Goal: Task Accomplishment & Management: Manage account settings

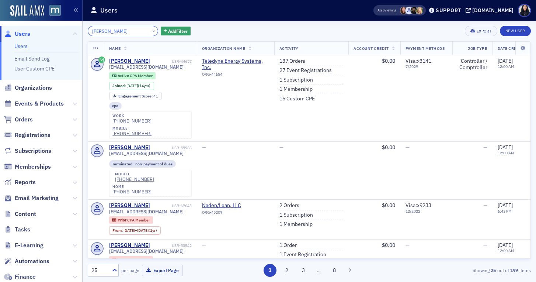
click at [116, 31] on input "Stephanie Jackson" at bounding box center [123, 31] width 70 height 10
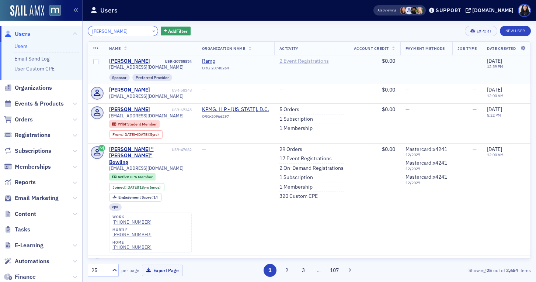
type input "Kristine Ng"
click at [312, 62] on link "2 Event Registrations" at bounding box center [303, 61] width 49 height 7
click at [104, 30] on input "Kristine Ng" at bounding box center [123, 31] width 70 height 10
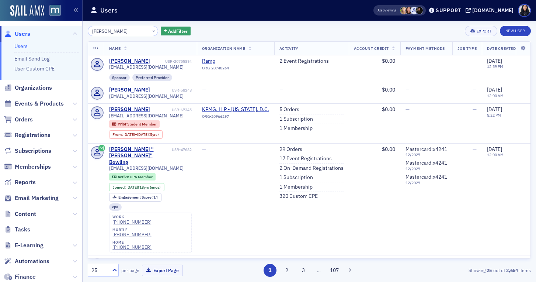
click at [104, 30] on input "Kristine Ng" at bounding box center [123, 31] width 70 height 10
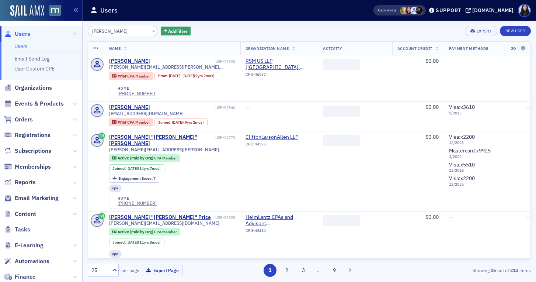
type input "Josh Grace"
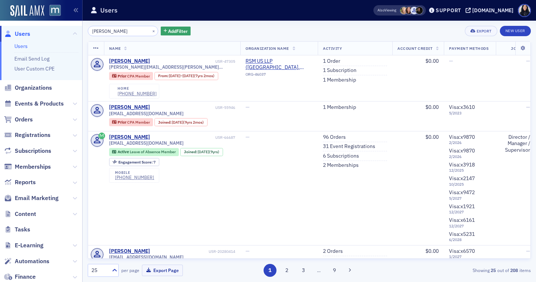
click at [121, 30] on input "Josh Grace" at bounding box center [123, 31] width 70 height 10
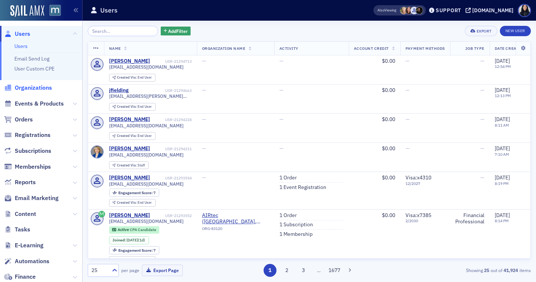
click at [44, 89] on span "Organizations" at bounding box center [33, 88] width 37 height 8
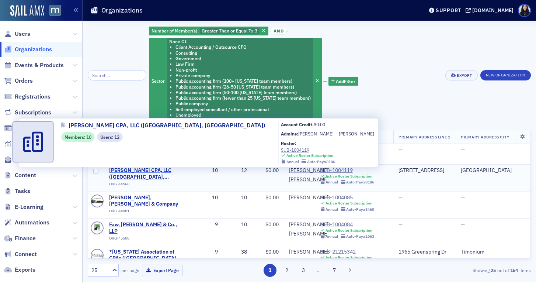
click at [127, 173] on span "Kullman CPA, LLC (Annapolis, MD)" at bounding box center [145, 173] width 72 height 13
select select "US"
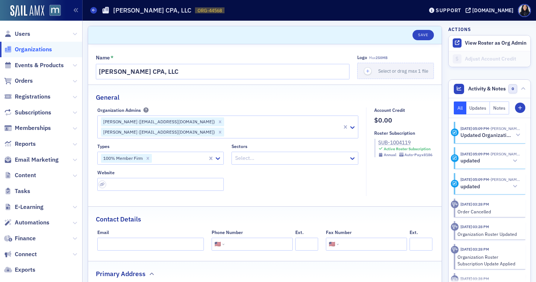
click at [387, 143] on div "SUB-1004119" at bounding box center [405, 143] width 54 height 8
click at [352, 157] on icon at bounding box center [352, 158] width 4 height 3
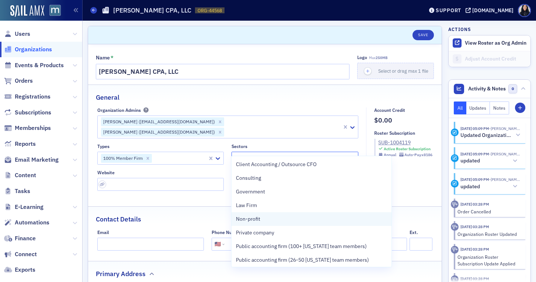
scroll to position [83, 0]
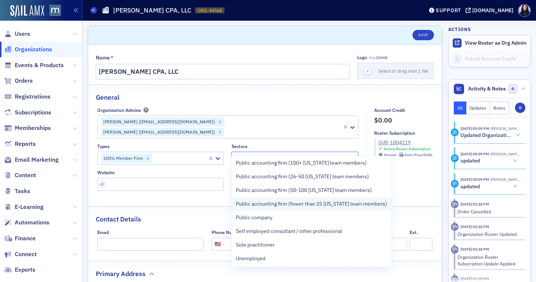
click at [307, 202] on span "Public accounting firm (fewer than 25 [US_STATE] team members)" at bounding box center [311, 204] width 151 height 8
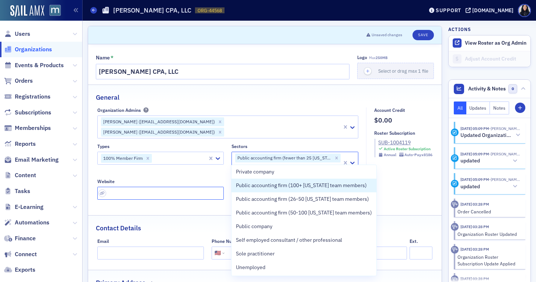
click at [191, 187] on input "url" at bounding box center [160, 193] width 127 height 13
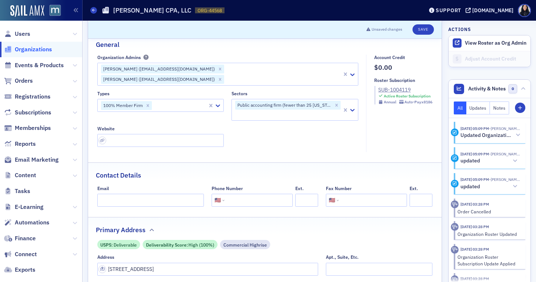
scroll to position [51, 0]
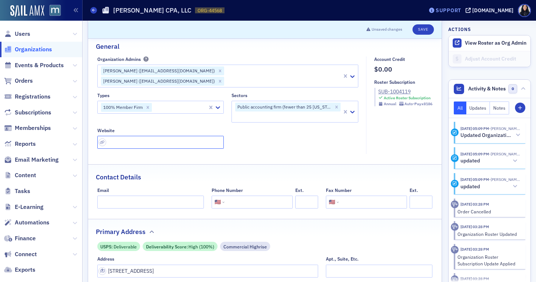
paste input "https://www.kullmancpa.com/"
type input "https://www.kullmancpa.com/"
click at [206, 164] on div "Contact Details" at bounding box center [265, 172] width 338 height 17
click at [247, 195] on input "tel" at bounding box center [258, 201] width 64 height 13
type input "(410) 266-9885"
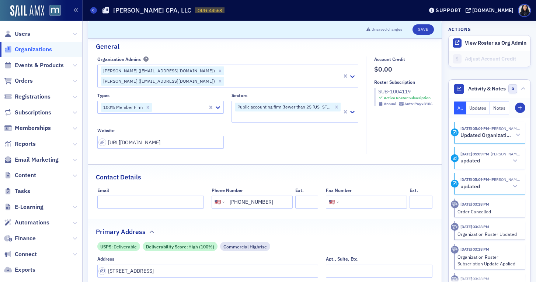
click at [277, 168] on div "Contact Details" at bounding box center [265, 172] width 338 height 17
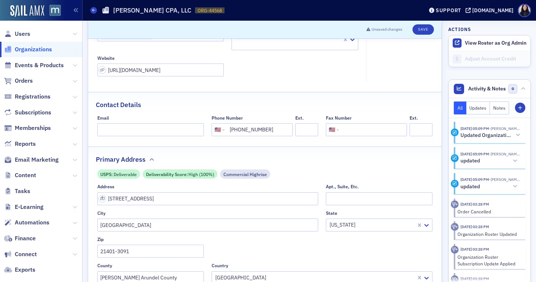
click at [356, 123] on input "tel" at bounding box center [372, 129] width 64 height 13
paste input "(410) 266-9940"
type input "(410) 266-9940"
click at [379, 101] on fieldset "Contact Details Email Phone Number International Afghanistan Åland Islands Alba…" at bounding box center [264, 116] width 353 height 49
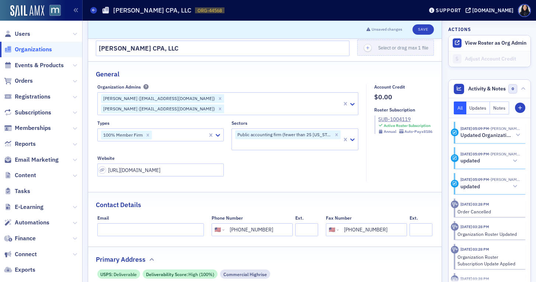
scroll to position [16, 0]
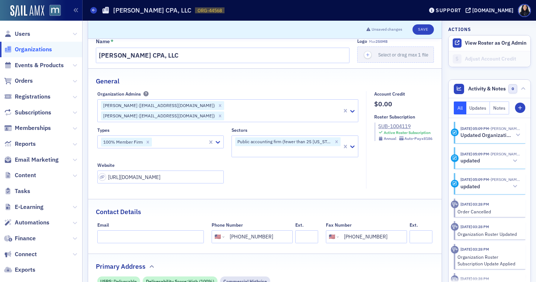
click at [190, 137] on div at bounding box center [180, 141] width 55 height 9
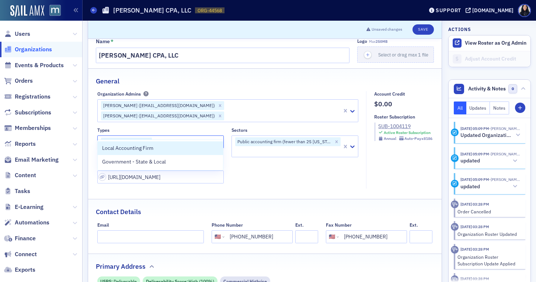
type input "local"
click at [169, 149] on div "Local Accounting Firm" at bounding box center [160, 148] width 116 height 8
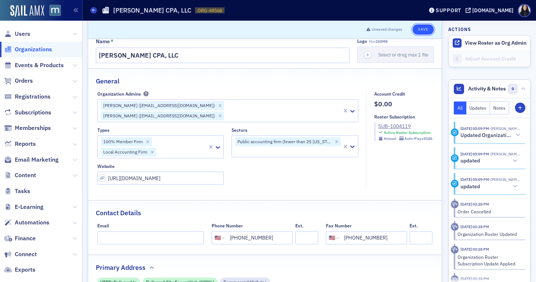
click at [421, 29] on button "Save" at bounding box center [422, 29] width 21 height 10
select select "US"
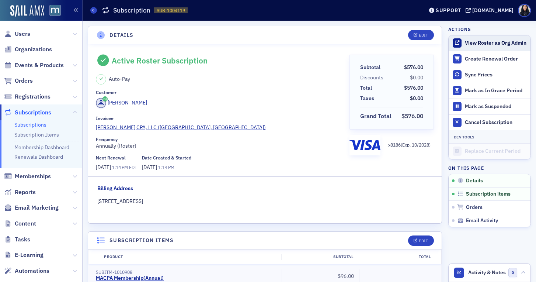
click at [471, 44] on button "View Roster as Org Admin" at bounding box center [496, 43] width 62 height 7
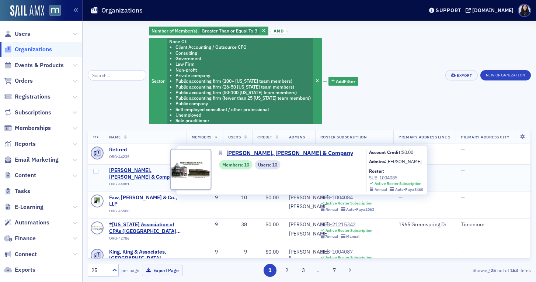
click at [158, 172] on span "[PERSON_NAME], [PERSON_NAME] & Company" at bounding box center [145, 173] width 72 height 13
select select "US"
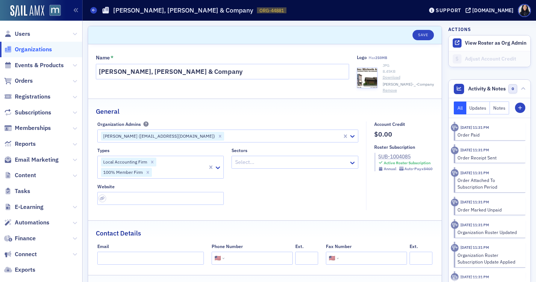
click at [395, 156] on div "SUB-1004085" at bounding box center [405, 157] width 54 height 8
click at [352, 163] on icon at bounding box center [352, 162] width 4 height 3
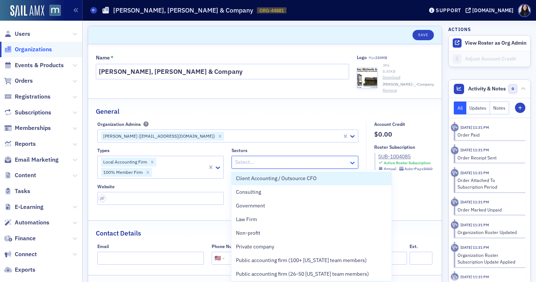
click at [352, 163] on icon at bounding box center [352, 162] width 4 height 3
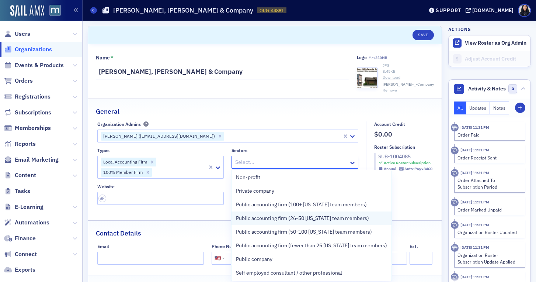
scroll to position [57, 0]
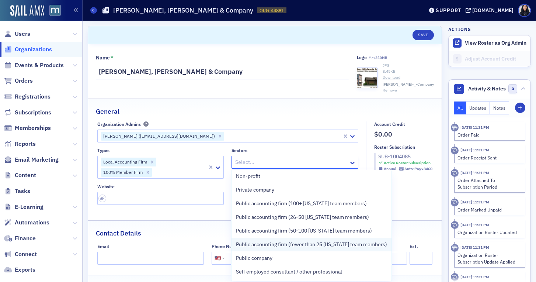
click at [318, 242] on span "Public accounting firm (fewer than 25 Maryland team members)" at bounding box center [311, 244] width 151 height 8
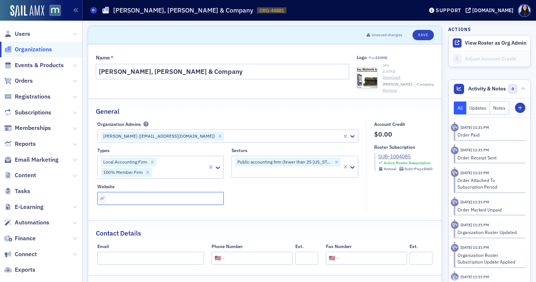
click at [180, 199] on input "url" at bounding box center [160, 198] width 127 height 13
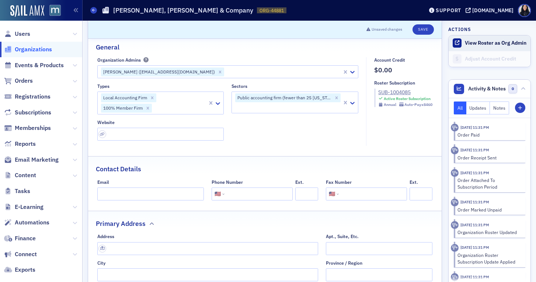
scroll to position [90, 0]
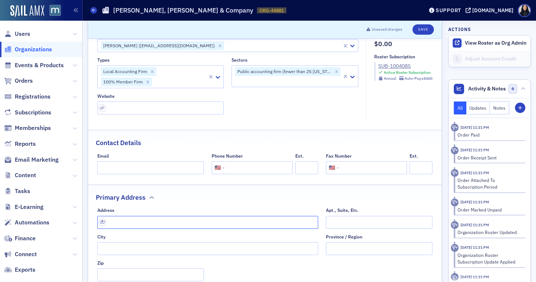
click at [231, 219] on input "text" at bounding box center [207, 222] width 221 height 13
paste input "110 S Centre St, Cumberland, MD 21502"
type input "110 S Centre St"
type input "Cumberland"
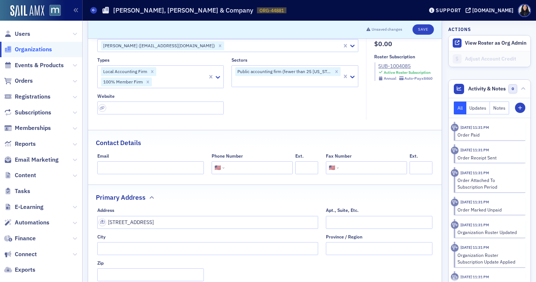
type input "21502-3021"
type input "Allegany County"
click at [268, 170] on input "tel" at bounding box center [258, 167] width 64 height 13
paste input "(301) 722-4455"
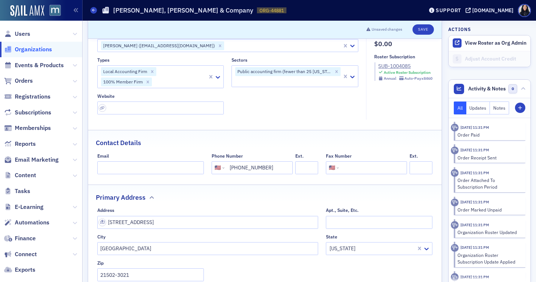
type input "(301) 722-4455"
click at [191, 81] on div at bounding box center [180, 81] width 55 height 9
click at [275, 100] on div "Types 0 results available. Use Up and Down to choose options, press Enter to se…" at bounding box center [227, 85] width 261 height 57
click at [212, 106] on input "url" at bounding box center [160, 107] width 127 height 13
paste input "https://www.hmccpa.com/"
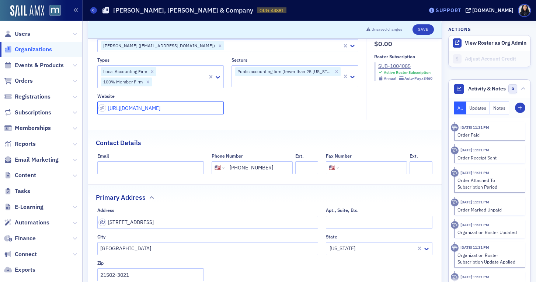
type input "https://www.hmccpa.com/"
click at [111, 167] on input "Email" at bounding box center [150, 167] width 107 height 13
paste input "ehuber@hmccpa.com"
type input "ehuber@hmccpa.com"
click at [170, 144] on div "Contact Details" at bounding box center [265, 138] width 338 height 17
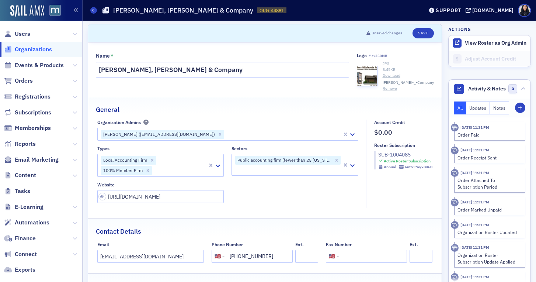
scroll to position [0, 0]
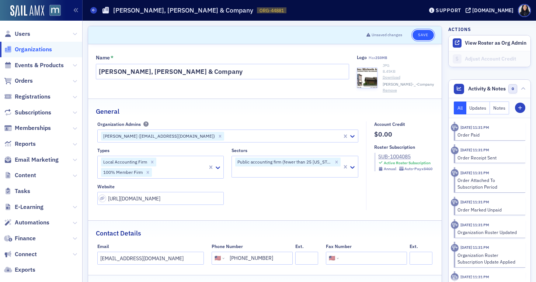
click at [421, 34] on button "Save" at bounding box center [422, 35] width 21 height 10
select select "US"
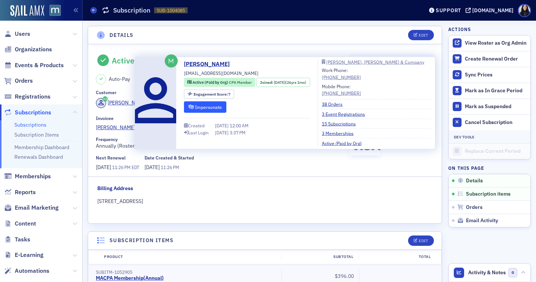
click at [204, 105] on button "Impersonate" at bounding box center [205, 106] width 42 height 11
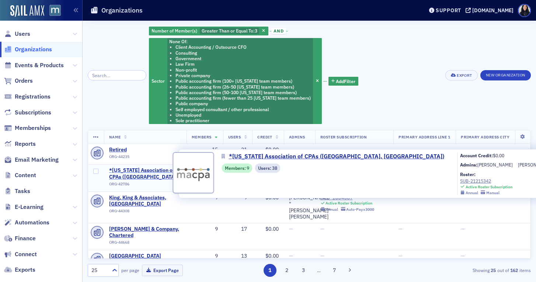
click at [140, 168] on span "*[US_STATE] Association of CPAs ([GEOGRAPHIC_DATA], [GEOGRAPHIC_DATA])" at bounding box center [145, 173] width 72 height 13
select select "US"
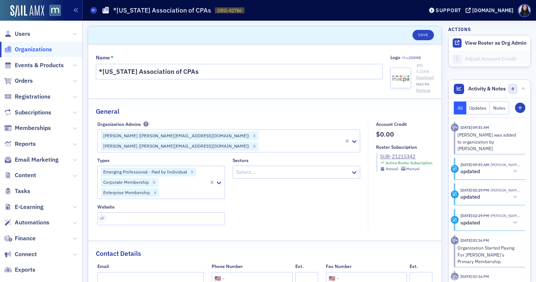
click at [263, 167] on div at bounding box center [293, 171] width 114 height 9
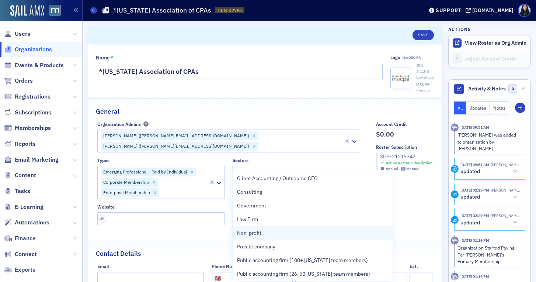
click at [253, 233] on span "Non-profit" at bounding box center [249, 233] width 24 height 8
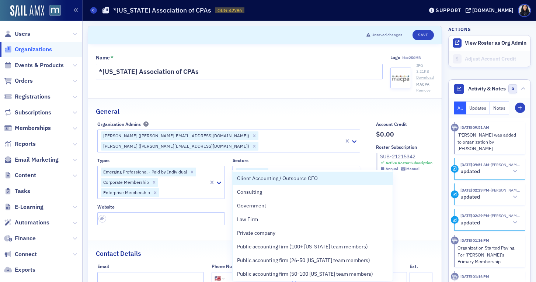
click at [222, 157] on div "Types" at bounding box center [161, 160] width 128 height 6
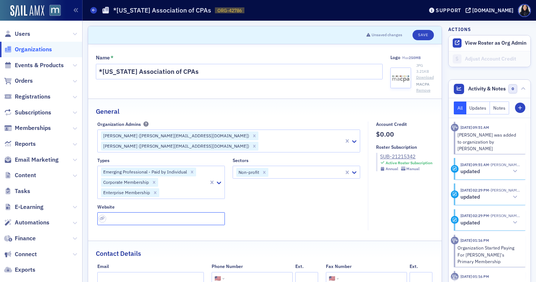
click at [198, 212] on input "url" at bounding box center [161, 218] width 128 height 13
paste input "https://macpa.org/"
type input "https://macpa.org/"
click at [302, 205] on div "Types Emerging Professional - Paid by Individual Corporate Membership Enterpris…" at bounding box center [228, 190] width 263 height 67
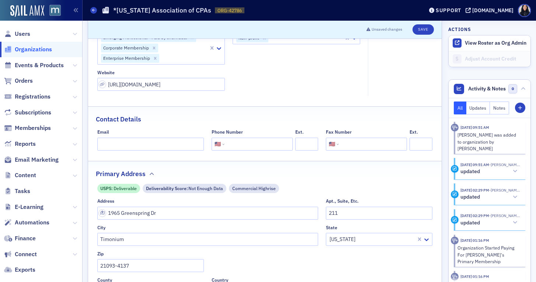
scroll to position [135, 0]
click at [160, 137] on input "Email" at bounding box center [150, 143] width 107 height 13
paste input "team@macpa.org"
type input "team@macpa.org"
click at [238, 137] on input "tel" at bounding box center [258, 143] width 64 height 13
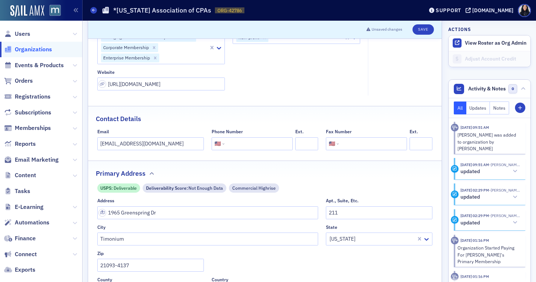
paste input "(800) 782-2036"
type input "(800) 782-2036"
click at [274, 106] on div "Contact Details" at bounding box center [265, 114] width 338 height 17
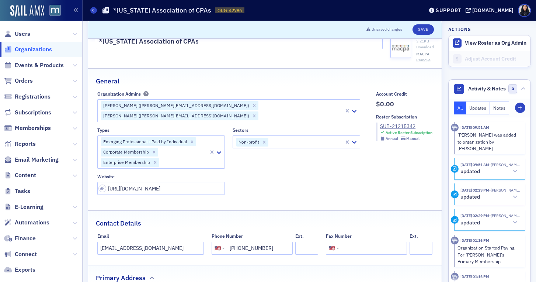
scroll to position [21, 0]
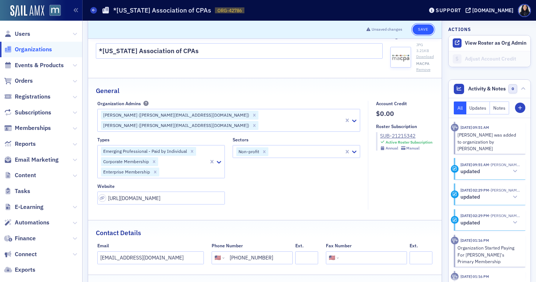
click at [422, 31] on button "Save" at bounding box center [422, 29] width 21 height 10
select select "US"
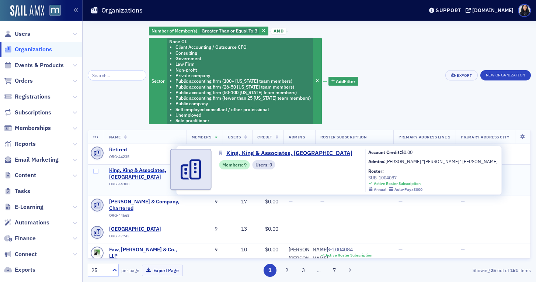
click at [127, 171] on span "King, King & Associates, [GEOGRAPHIC_DATA]" at bounding box center [145, 173] width 72 height 13
select select "US"
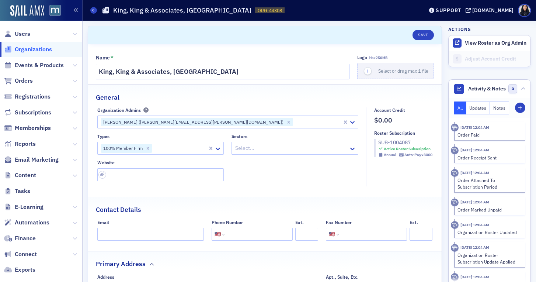
click at [246, 148] on div at bounding box center [291, 147] width 114 height 9
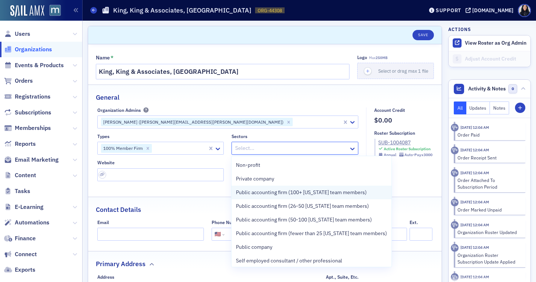
scroll to position [83, 0]
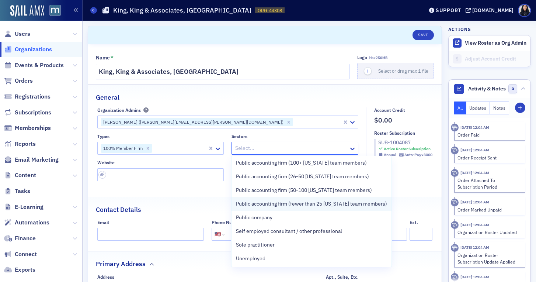
click at [258, 204] on span "Public accounting firm (fewer than 25 [US_STATE] team members)" at bounding box center [311, 204] width 151 height 8
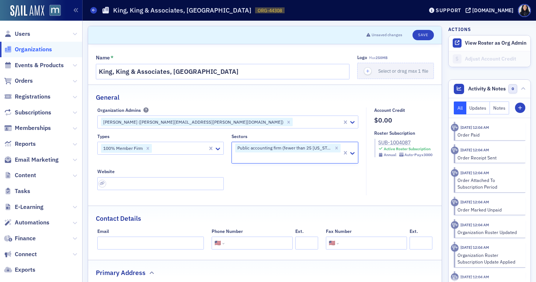
click at [400, 142] on div "SUB-1004087" at bounding box center [405, 143] width 54 height 8
click at [190, 150] on div at bounding box center [180, 147] width 55 height 9
type input "Loc"
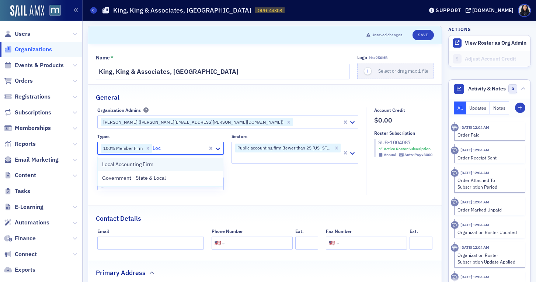
click at [168, 167] on div "Local Accounting Firm" at bounding box center [160, 164] width 116 height 8
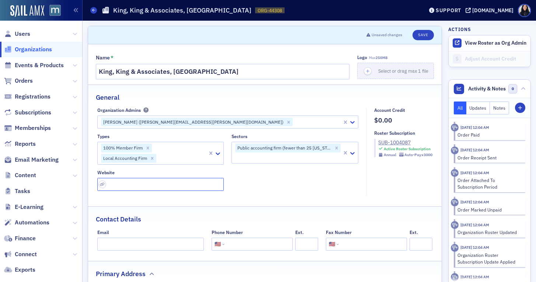
click at [206, 180] on input "url" at bounding box center [160, 184] width 127 height 13
paste input "https://www.king-king.com/"
type input "https://www.king-king.com/"
click at [255, 245] on input "tel" at bounding box center [258, 243] width 64 height 13
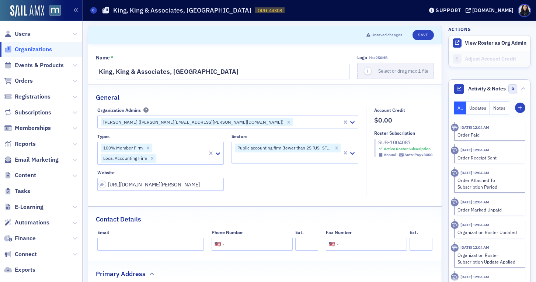
paste input "(410) 486-4500"
type input "(410) 486-4500"
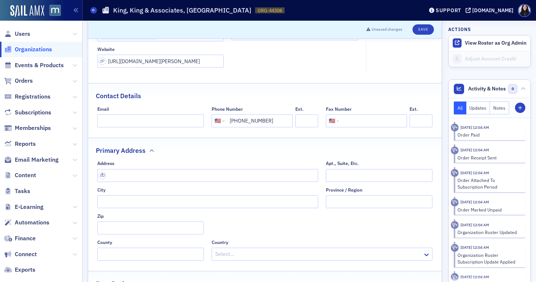
scroll to position [128, 0]
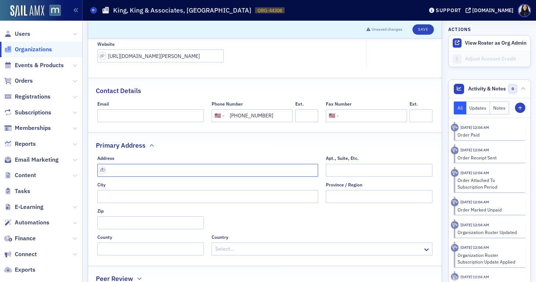
click at [230, 170] on input "text" at bounding box center [207, 170] width 221 height 13
paste input "124 Slade Avenue Suite 100 Baltimore, Maryland 21208"
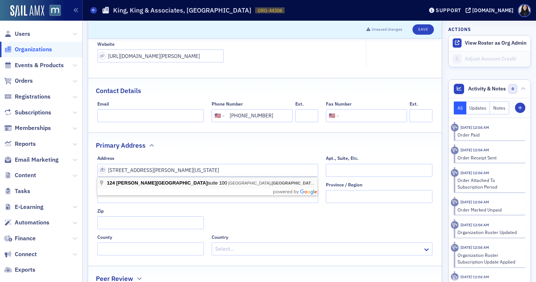
type input "124 Slade Ave suite 100"
type input "Pikesville"
type input "21208"
type input "Baltimore County"
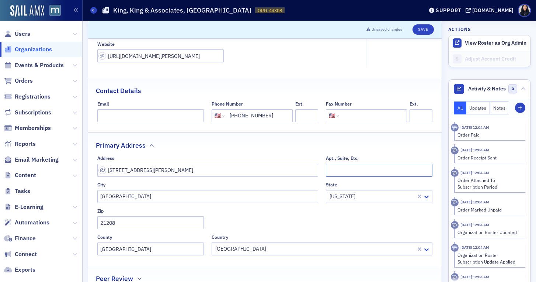
click at [343, 167] on input "Apt., Suite, Etc." at bounding box center [379, 170] width 107 height 13
type input "Suite 100"
click at [273, 170] on input "124 Slade Ave suite 100" at bounding box center [207, 170] width 221 height 13
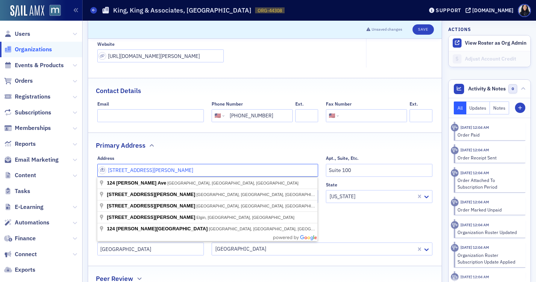
type input "124 Slade Ave"
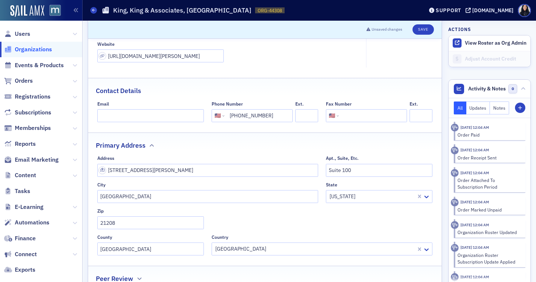
click at [285, 151] on fieldset "Primary Address Address 124 Slade Ave Apt., Suite, Etc. Suite 100 City Pikesvil…" at bounding box center [264, 196] width 353 height 128
click at [194, 197] on input "Pikesville" at bounding box center [207, 196] width 221 height 13
type input "Baltimore"
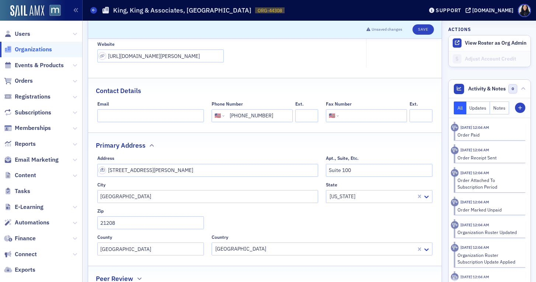
click at [241, 147] on div "Primary Address" at bounding box center [265, 141] width 338 height 17
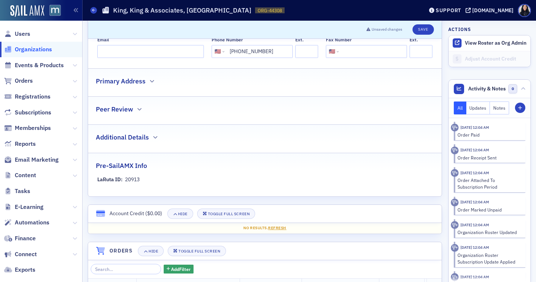
scroll to position [192, 0]
click at [150, 85] on div "Primary Address" at bounding box center [265, 77] width 338 height 17
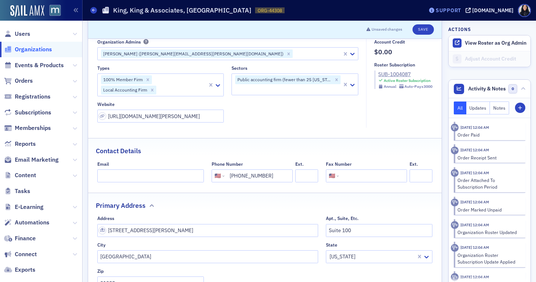
scroll to position [64, 0]
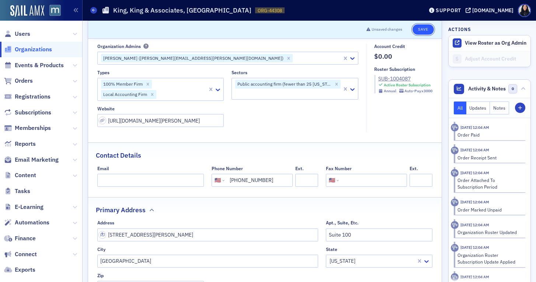
click at [421, 28] on button "Save" at bounding box center [422, 29] width 21 height 10
select select "US"
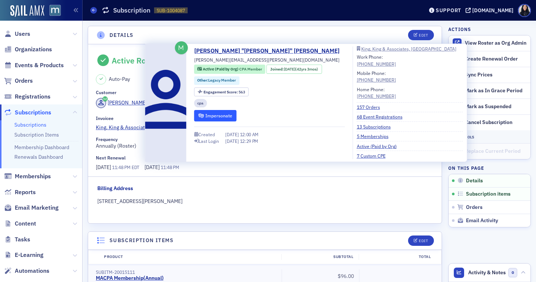
click at [208, 116] on button "Impersonate" at bounding box center [215, 115] width 42 height 11
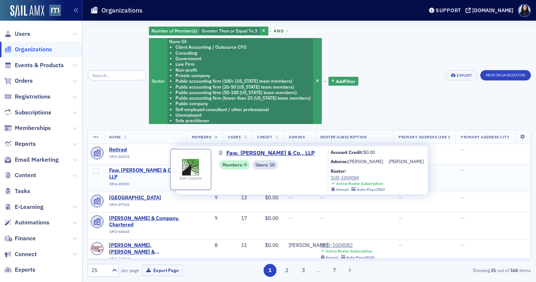
click at [144, 170] on span "Faw, [PERSON_NAME] & Co., LLP" at bounding box center [145, 173] width 72 height 13
select select "US"
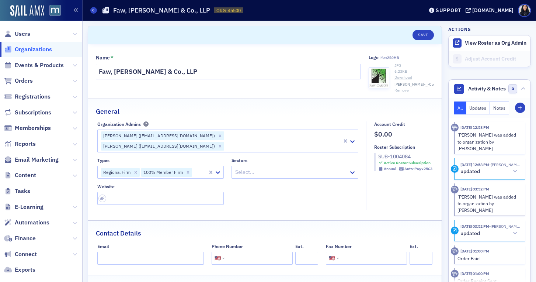
click at [386, 157] on div "SUB-1004084" at bounding box center [405, 157] width 54 height 8
click at [255, 167] on div at bounding box center [291, 171] width 114 height 9
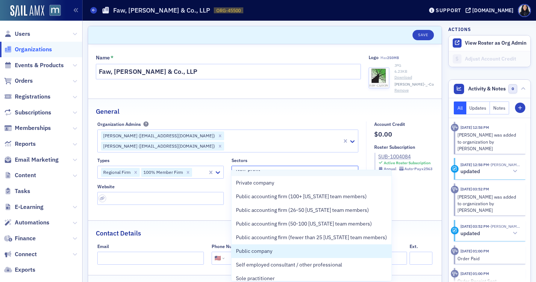
scroll to position [83, 0]
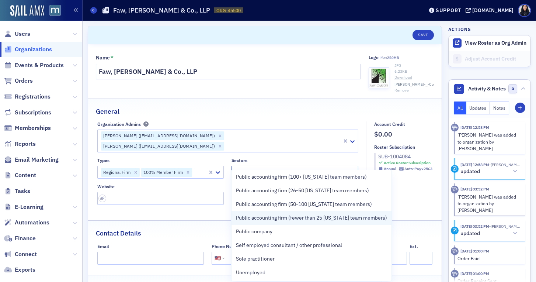
click at [256, 217] on span "Public accounting firm (fewer than 25 [US_STATE] team members)" at bounding box center [311, 218] width 151 height 8
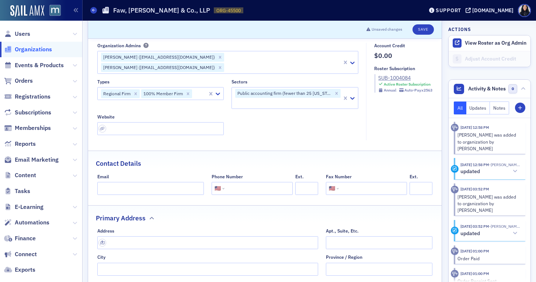
scroll to position [108, 0]
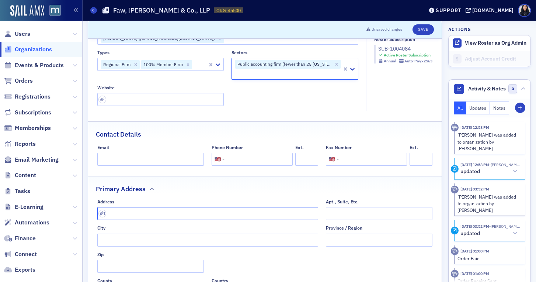
click at [181, 207] on input "text" at bounding box center [207, 213] width 221 height 13
paste input "[STREET_ADDRESS]"
type input "160 Greentree Dr # 203, Dover, DE 19904"
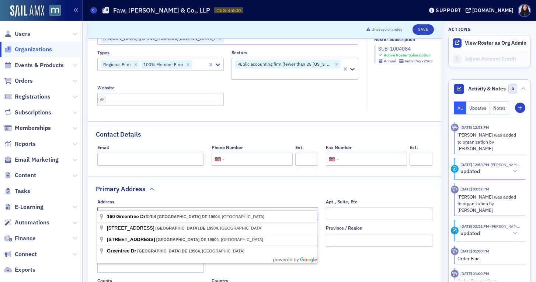
click at [181, 207] on input "160 Greentree Dr # 203, Dover, DE 19904" at bounding box center [207, 213] width 221 height 13
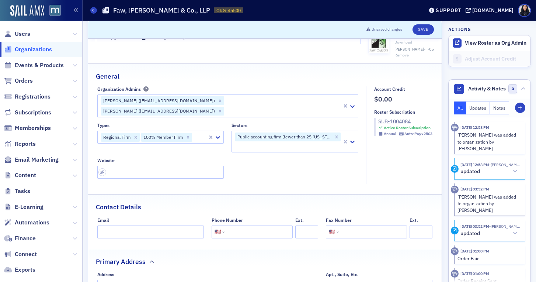
scroll to position [13, 0]
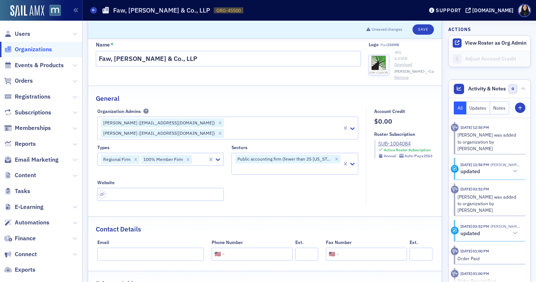
click at [241, 247] on input "tel" at bounding box center [258, 253] width 64 height 13
paste input "(410) 213-8700"
type input "(410) 213-8700"
click at [262, 216] on div "Contact Details" at bounding box center [265, 224] width 338 height 17
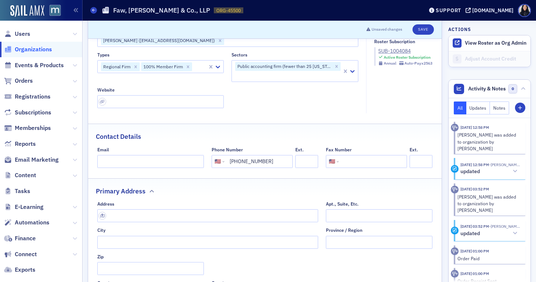
scroll to position [115, 0]
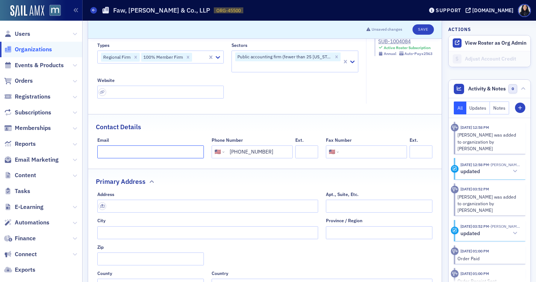
click at [196, 145] on input "Email" at bounding box center [150, 151] width 107 height 13
click at [196, 142] on body "Users Organizations Events & Products Orders Registrations Subscriptions Member…" at bounding box center [268, 141] width 536 height 282
paste input "dmc@fawcasson.com"
type input "dmc@fawcasson.com"
click at [359, 145] on input "tel" at bounding box center [372, 151] width 64 height 13
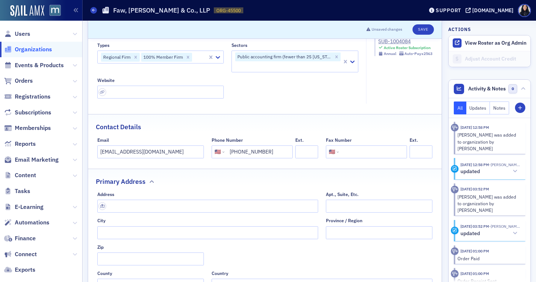
click at [359, 145] on input "tel" at bounding box center [372, 151] width 64 height 13
paste input "(410) 213-7221"
type input "(410) 213-7221"
click at [230, 199] on input "text" at bounding box center [207, 205] width 221 height 13
type input "9748 Stephen Decatur Hwy"
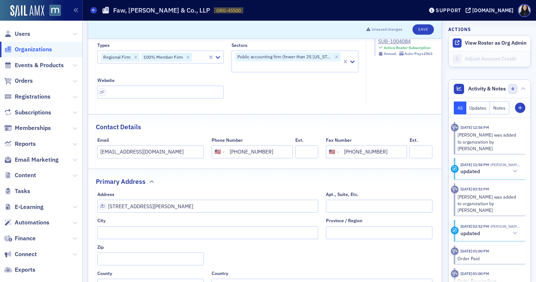
type input "Ocean City"
type input "21842-9358"
type input "Worcester County"
click at [335, 199] on input "Apt., Suite, Etc." at bounding box center [379, 205] width 107 height 13
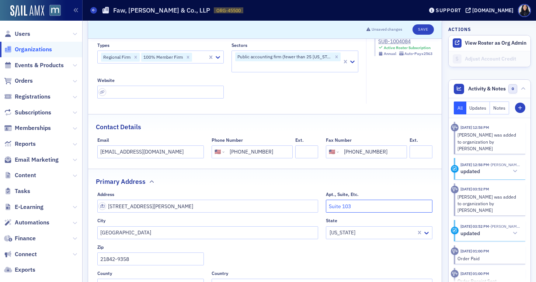
type input "Suite 103"
click at [306, 174] on div "Primary Address" at bounding box center [265, 177] width 338 height 17
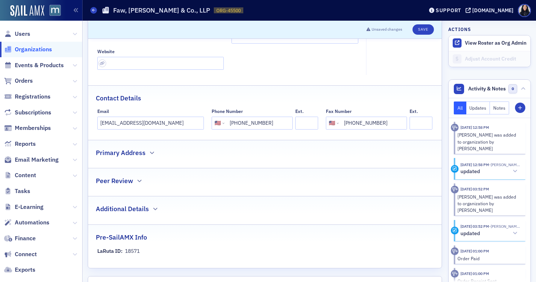
scroll to position [146, 0]
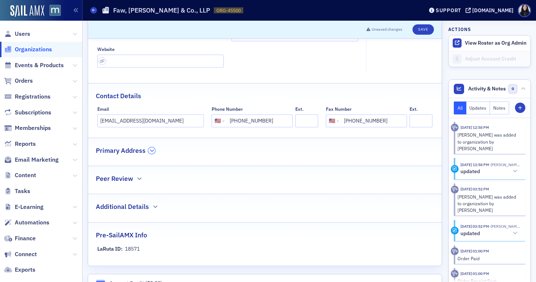
click at [152, 148] on icon "button" at bounding box center [152, 150] width 4 height 4
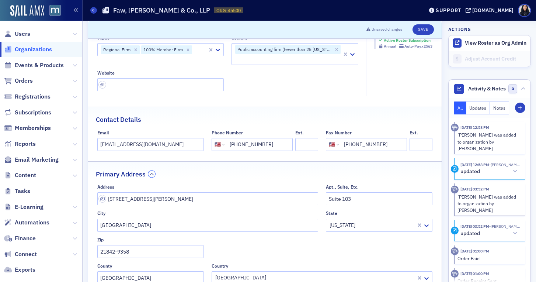
scroll to position [120, 0]
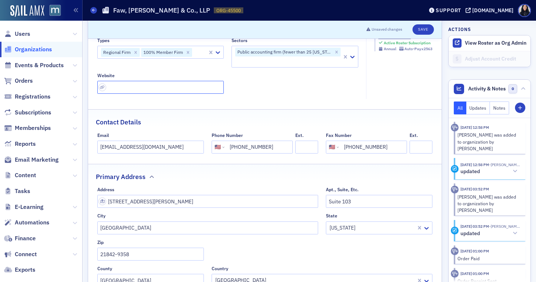
click at [151, 81] on input "url" at bounding box center [160, 87] width 127 height 13
paste input "https://www.fawcasson.com/"
type input "https://www.fawcasson.com/"
click at [270, 86] on fieldset "Organization Admins Lori Green (lhenry@fawcasson.com) Valerie Strange (vstrange…" at bounding box center [229, 50] width 265 height 98
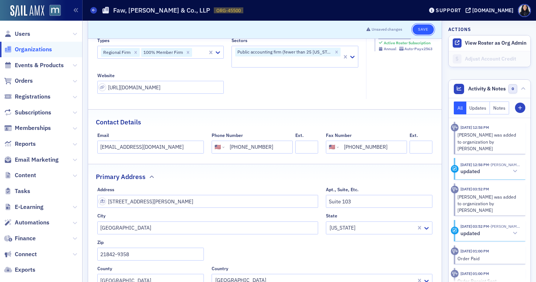
click at [421, 31] on button "Save" at bounding box center [422, 29] width 21 height 10
select select "US"
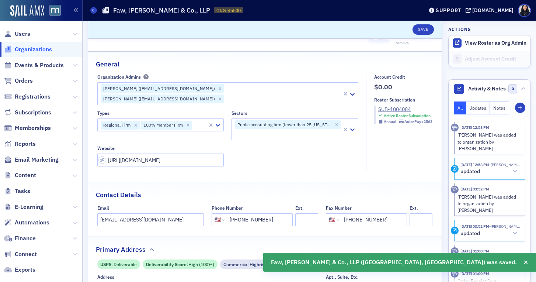
scroll to position [25, 0]
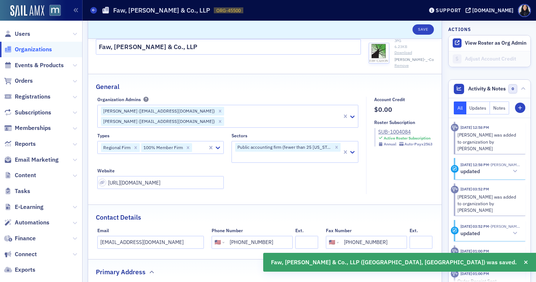
click at [198, 143] on div at bounding box center [200, 147] width 14 height 9
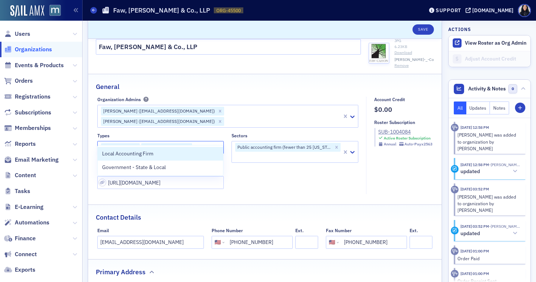
type input "local"
click at [154, 152] on div "Local Accounting Firm" at bounding box center [160, 154] width 116 height 8
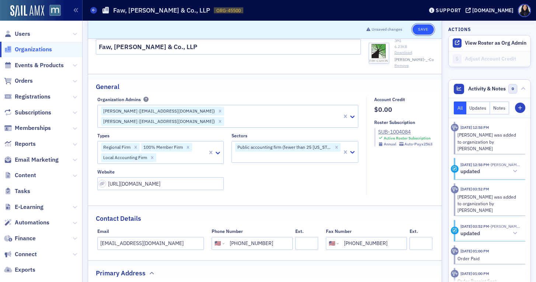
click at [425, 30] on button "Save" at bounding box center [422, 29] width 21 height 10
select select "US"
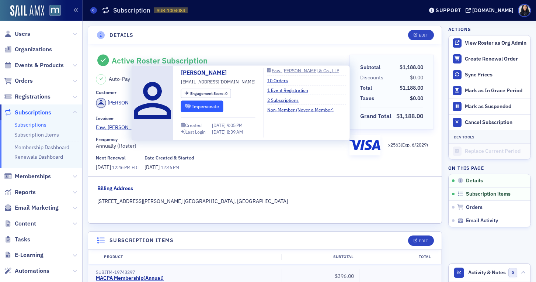
click at [199, 105] on button "Impersonate" at bounding box center [202, 105] width 42 height 11
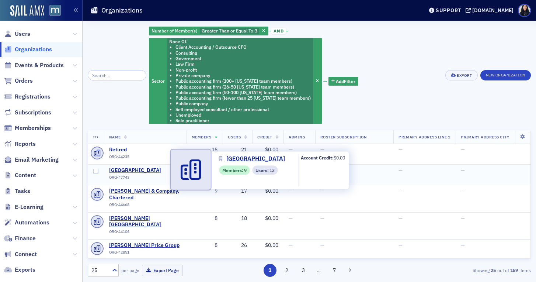
click at [138, 171] on span "[GEOGRAPHIC_DATA]" at bounding box center [142, 170] width 67 height 7
select select "US"
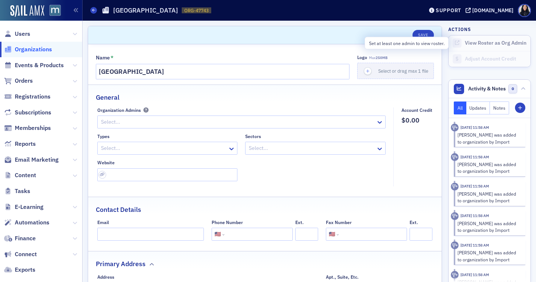
click at [480, 43] on form "View Roster as Org Admin" at bounding box center [496, 43] width 62 height 7
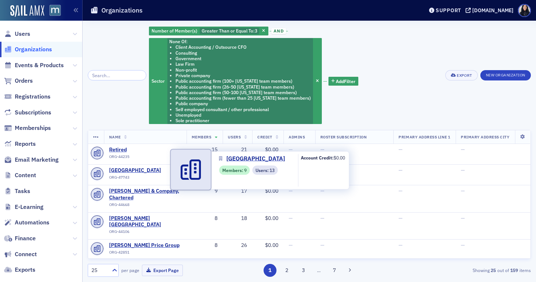
click at [229, 170] on span "Members :" at bounding box center [233, 170] width 22 height 7
click at [234, 160] on span "[GEOGRAPHIC_DATA]" at bounding box center [255, 158] width 59 height 9
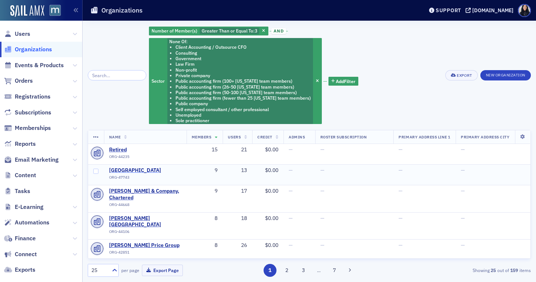
click at [148, 171] on span "[GEOGRAPHIC_DATA]" at bounding box center [142, 170] width 67 height 7
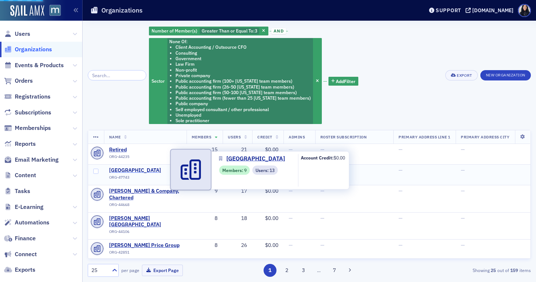
select select "US"
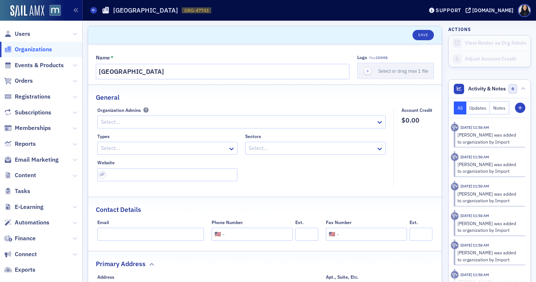
click at [263, 147] on div at bounding box center [311, 147] width 127 height 9
type input "E"
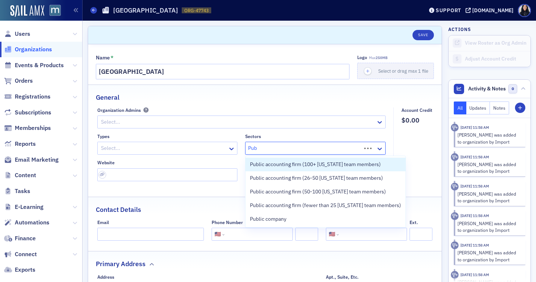
type input "Publ"
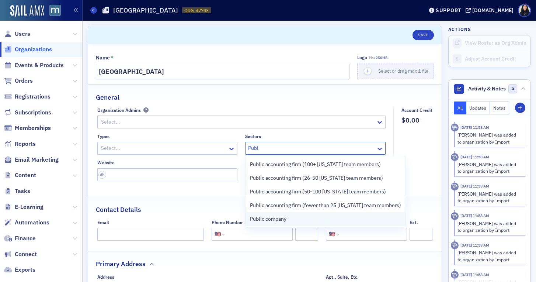
click at [260, 222] on span "Public company" at bounding box center [268, 219] width 36 height 8
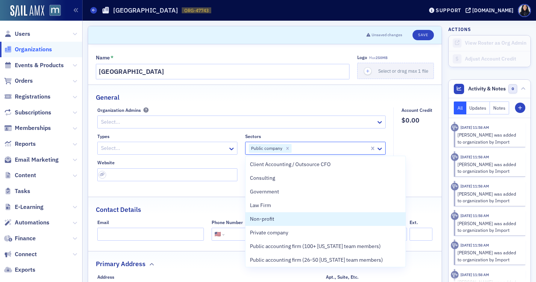
click at [161, 149] on div at bounding box center [163, 147] width 127 height 9
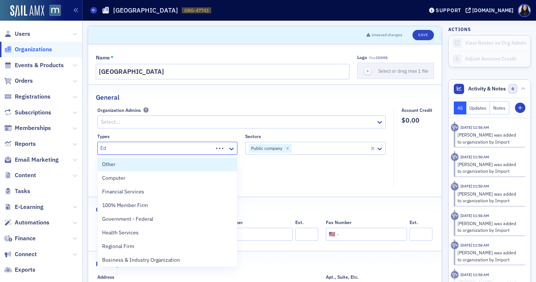
type input "Edu"
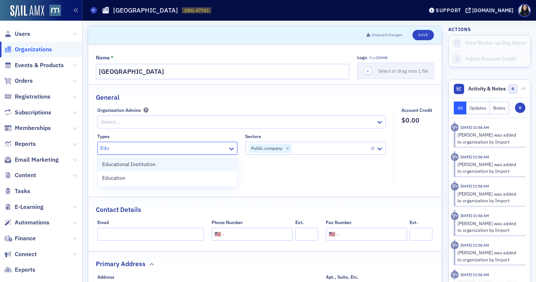
click at [152, 164] on span "Educational Institution" at bounding box center [128, 164] width 53 height 8
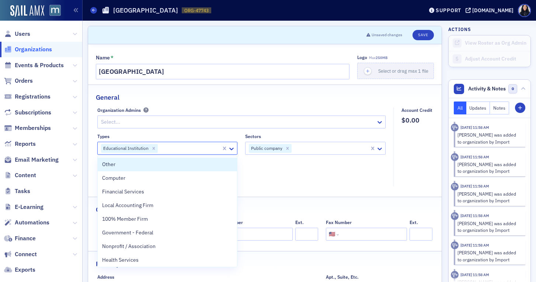
click at [186, 135] on div "Types" at bounding box center [167, 136] width 140 height 6
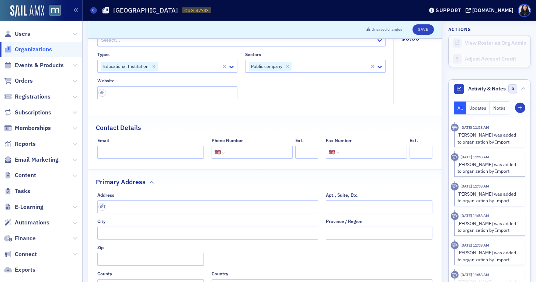
scroll to position [87, 0]
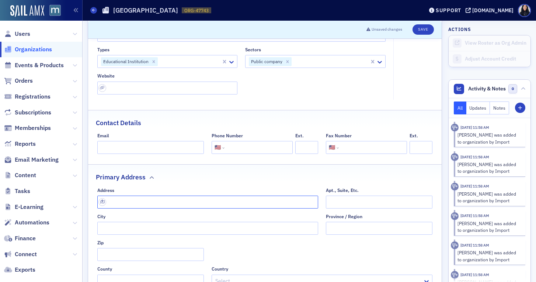
click at [224, 201] on input "text" at bounding box center [207, 201] width 221 height 13
paste input "Address:"
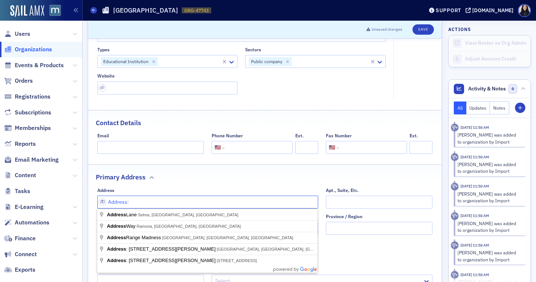
click at [224, 201] on input "Address:" at bounding box center [207, 201] width 221 height 13
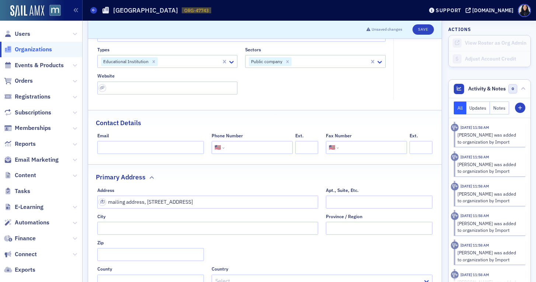
type input "mailing address"
type input "Salisbury"
type input "21801"
type input "Wicomico County"
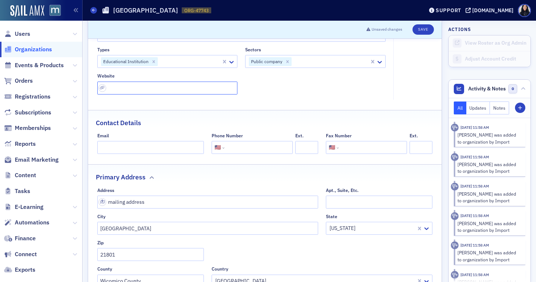
click at [205, 87] on input "url" at bounding box center [167, 87] width 140 height 13
paste input "https://www.salisbury.edu/"
type input "https://www.salisbury.edu/"
click at [276, 88] on div "Types Educational Institution Sectors Public company Website https://www.salisb…" at bounding box center [241, 71] width 289 height 48
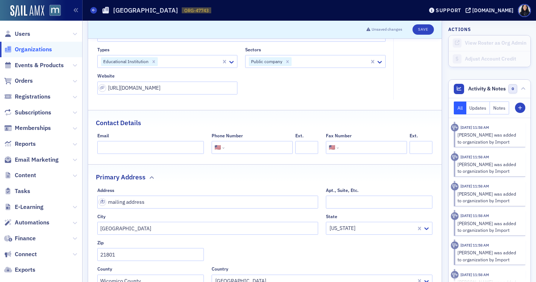
click at [251, 143] on input "tel" at bounding box center [258, 147] width 64 height 13
type input "(410) 543-6000"
click at [266, 122] on div "Contact Details" at bounding box center [265, 118] width 338 height 17
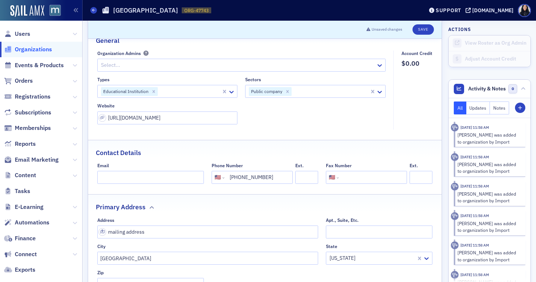
scroll to position [0, 0]
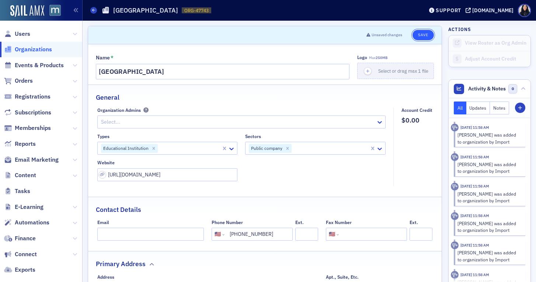
click at [424, 34] on button "Save" at bounding box center [422, 35] width 21 height 10
select select "US"
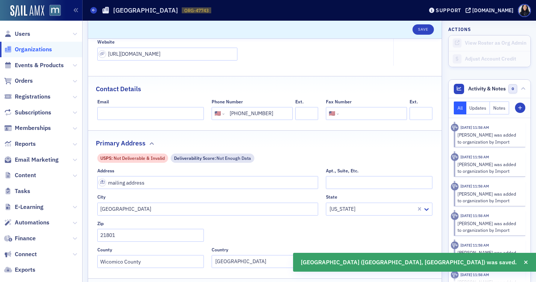
scroll to position [121, 0]
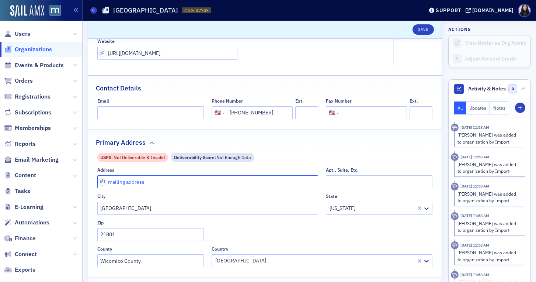
click at [244, 183] on input "mailing address" at bounding box center [207, 181] width 221 height 13
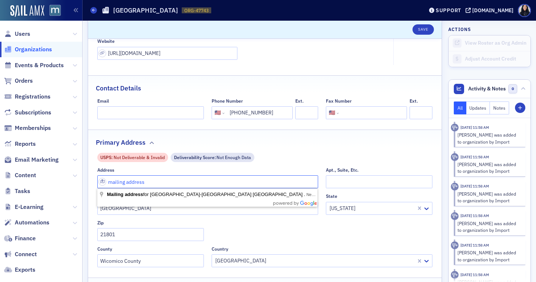
click at [244, 183] on input "mailing address" at bounding box center [207, 181] width 221 height 13
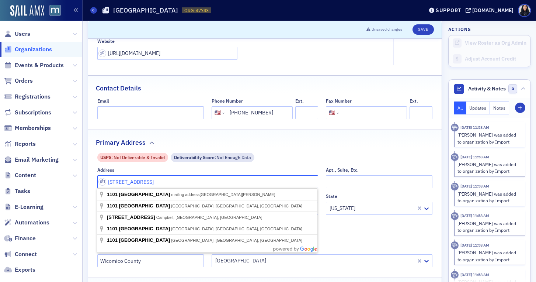
type input "1101 Camden Avenue"
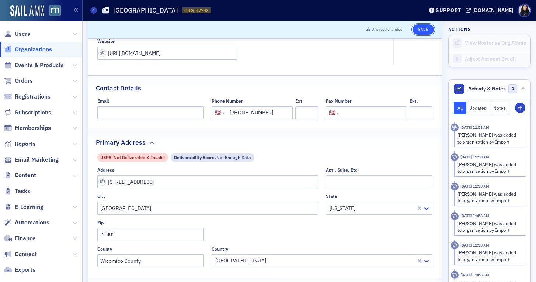
click at [424, 33] on button "Save" at bounding box center [422, 29] width 21 height 10
select select "US"
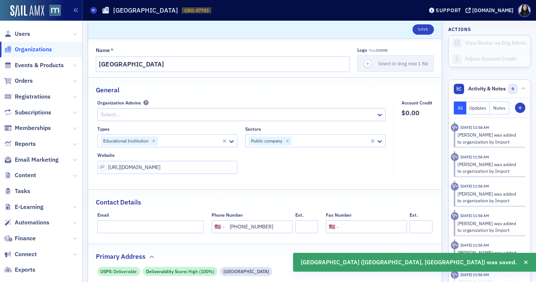
scroll to position [0, 0]
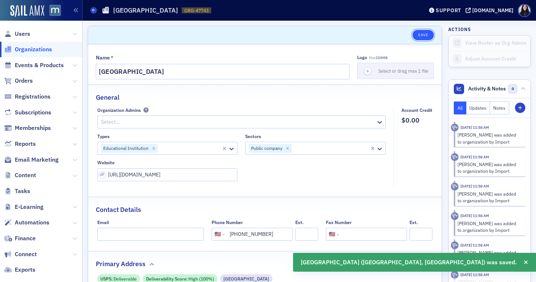
click at [419, 35] on button "Save" at bounding box center [422, 35] width 21 height 10
select select "US"
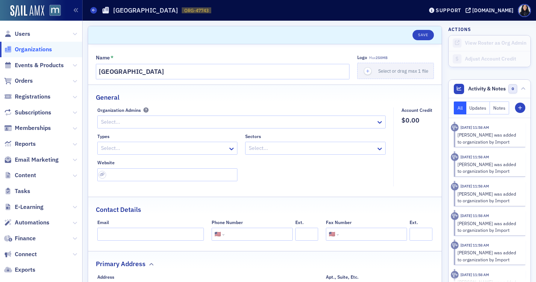
select select "US"
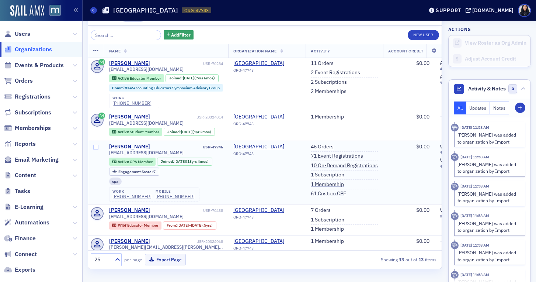
scroll to position [585, 0]
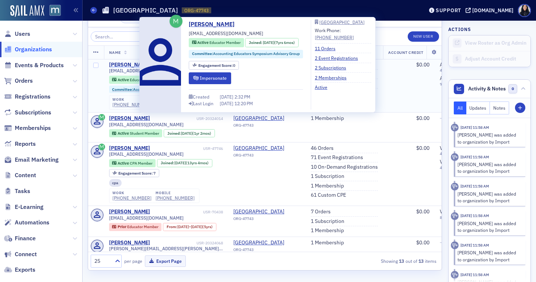
click at [132, 66] on div "[PERSON_NAME]" at bounding box center [129, 65] width 41 height 7
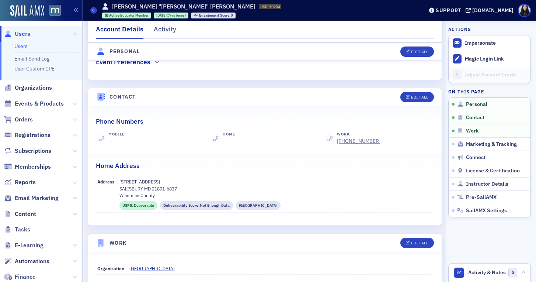
scroll to position [308, 0]
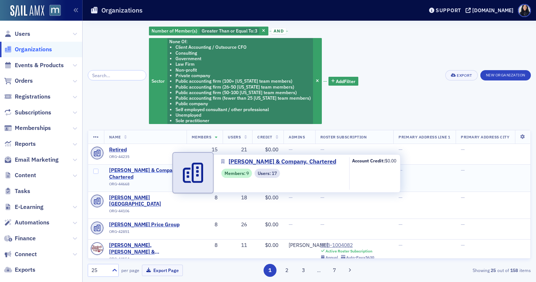
click at [116, 173] on span "Rubino & Company, Chartered" at bounding box center [145, 173] width 72 height 13
select select "US"
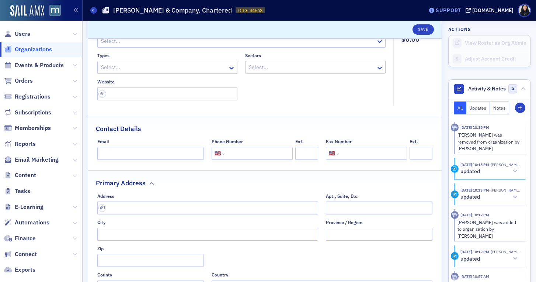
scroll to position [77, 0]
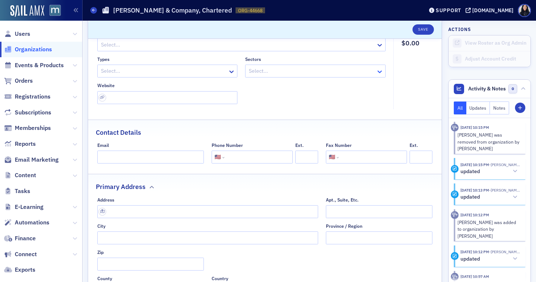
click at [379, 72] on icon at bounding box center [379, 71] width 4 height 3
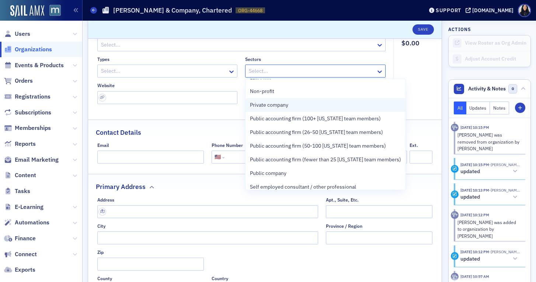
scroll to position [67, 0]
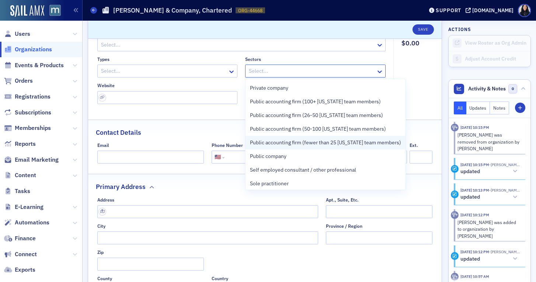
click at [326, 144] on span "Public accounting firm (fewer than 25 [US_STATE] team members)" at bounding box center [325, 143] width 151 height 8
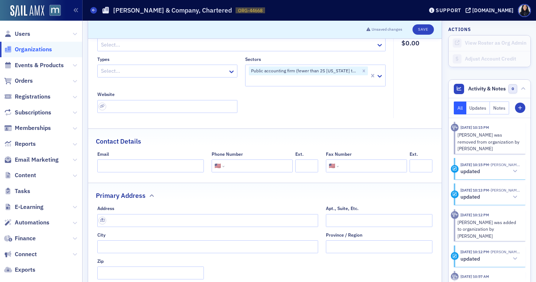
click at [234, 59] on div "Types" at bounding box center [167, 59] width 140 height 6
click at [122, 216] on input "text" at bounding box center [207, 220] width 221 height 13
paste input "6903 Rockledge Dr, Bethesda, MD 20817"
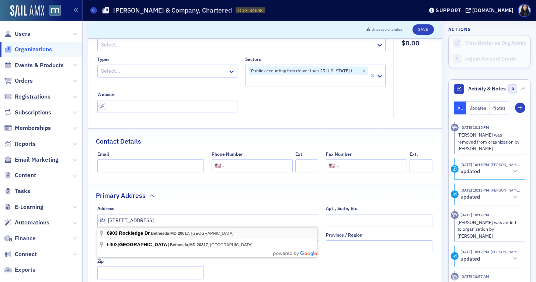
type input "6903 Rockledge Dr"
type input "Bethesda"
type input "20817-7011"
type input "Montgomery County"
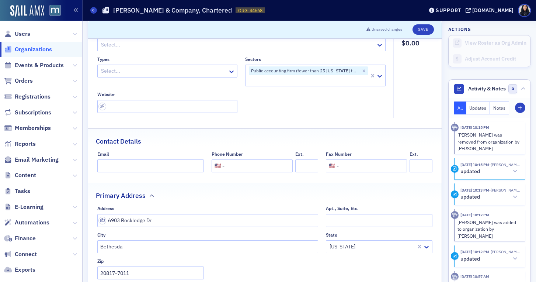
click at [254, 165] on input "tel" at bounding box center [258, 165] width 64 height 13
type input "(301) 564-3636"
click at [164, 168] on input "Email" at bounding box center [150, 165] width 107 height 13
click at [202, 107] on input "url" at bounding box center [167, 106] width 140 height 13
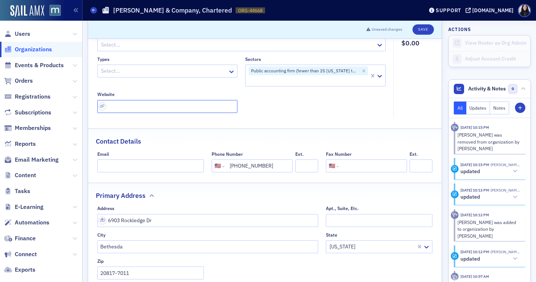
paste input "https://rubino.com/?y_source=1_MTg5NTEzMDUtNzE1LWxvY2F0aW9uLndlYnNpdGU%3D"
type input "https://rubino.com/?y_source=1_MTg5NTEzMDUtNzE1LWxvY2F0aW9uLndlYnNpdGU%3D"
click at [312, 108] on div "Types Select... Sectors Public accounting firm (fewer than 25 Maryland team mem…" at bounding box center [241, 84] width 289 height 56
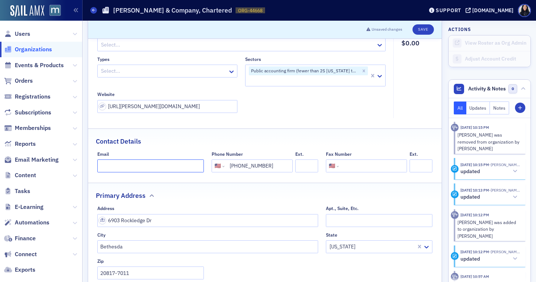
click at [150, 165] on input "Email" at bounding box center [150, 165] width 107 height 13
paste input "info@rubino.com"
type input "info@rubino.com"
click at [167, 148] on fieldset "Contact Details Email info@rubino.com Phone Number International Afghanistan Ål…" at bounding box center [264, 152] width 353 height 49
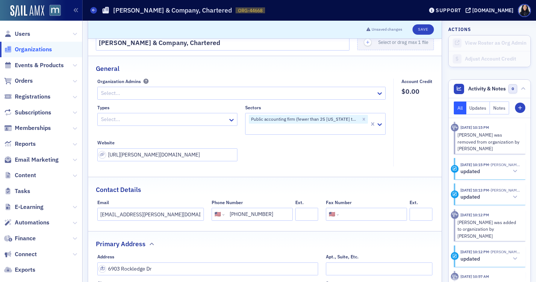
scroll to position [13, 0]
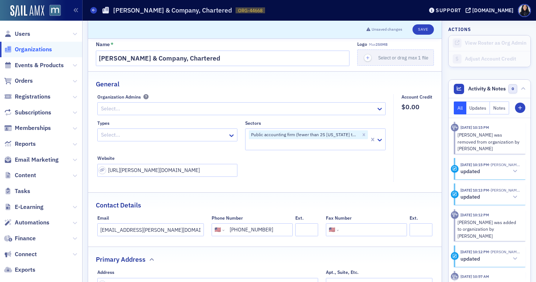
click at [146, 133] on div at bounding box center [163, 134] width 127 height 9
type input "Loc"
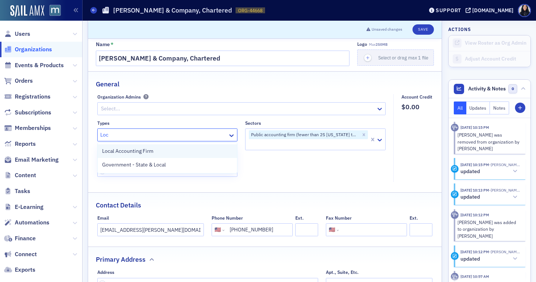
click at [143, 151] on span "Local Accounting Firm" at bounding box center [127, 151] width 51 height 8
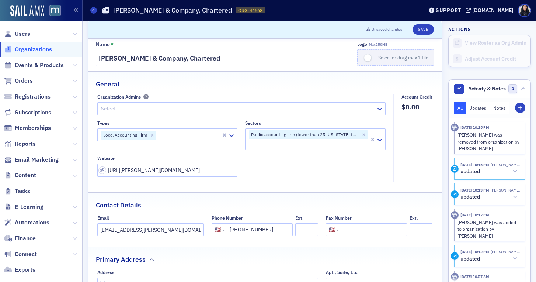
click at [267, 165] on div "Types Local Accounting Firm Sectors Public accounting firm (fewer than 25 Maryl…" at bounding box center [241, 148] width 289 height 56
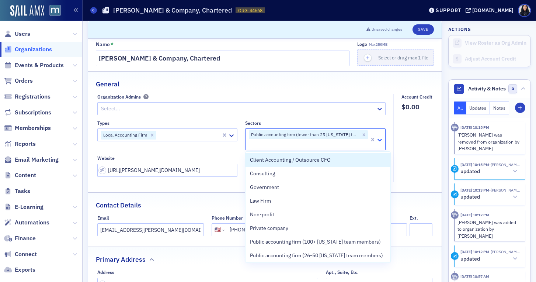
click at [380, 140] on icon at bounding box center [379, 140] width 4 height 3
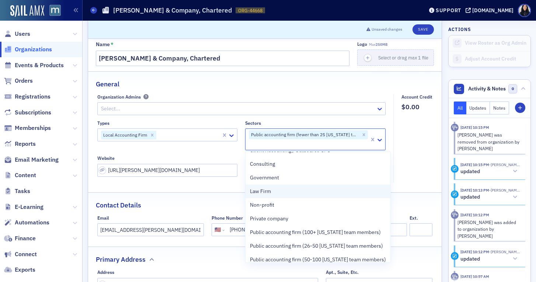
scroll to position [10, 0]
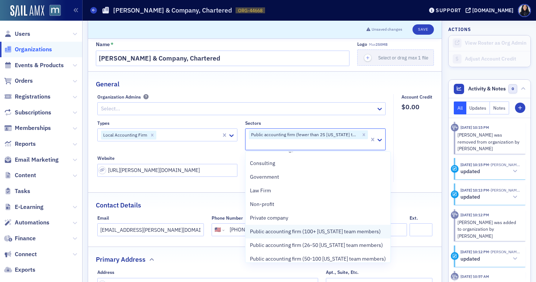
click at [338, 229] on span "Public accounting firm (100+ Maryland team members)" at bounding box center [315, 231] width 131 height 8
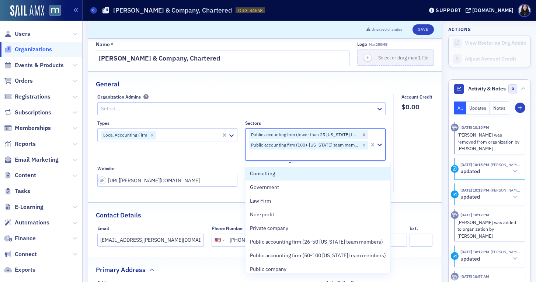
click at [364, 134] on icon "Remove Public accounting firm (fewer than 25 Maryland team members)" at bounding box center [364, 134] width 3 height 3
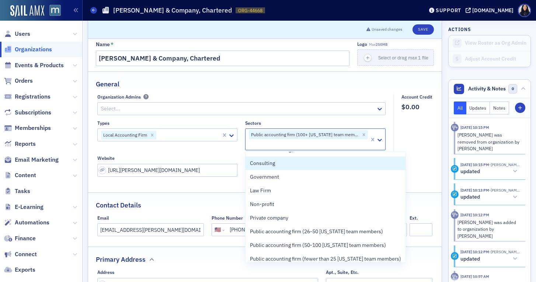
click at [409, 134] on fieldset "Account Credit $0.00" at bounding box center [414, 138] width 43 height 88
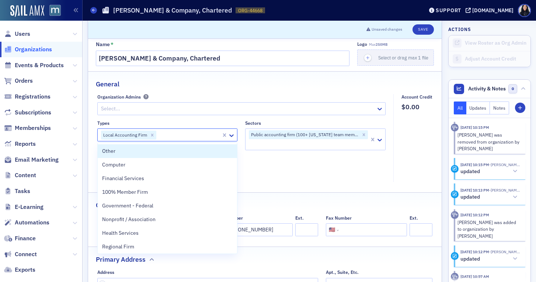
click at [206, 135] on div at bounding box center [189, 134] width 64 height 9
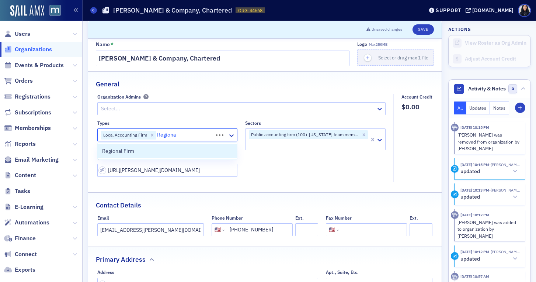
type input "Regional"
click at [181, 152] on div "Regional Firm" at bounding box center [167, 151] width 131 height 8
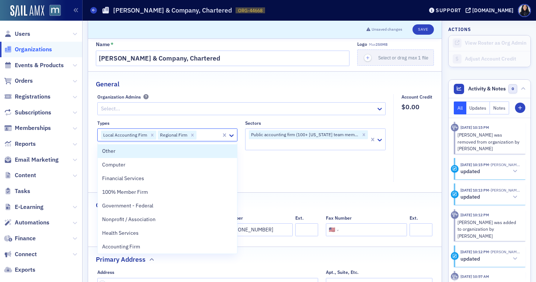
click at [223, 116] on div "Organization Admins Select... Types option Regional Firm, selected. Other, 1 of…" at bounding box center [243, 135] width 292 height 83
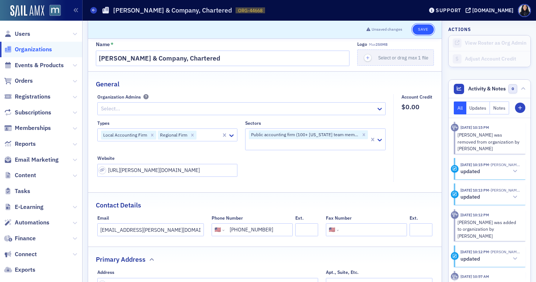
click at [423, 28] on button "Save" at bounding box center [422, 29] width 21 height 10
select select "US"
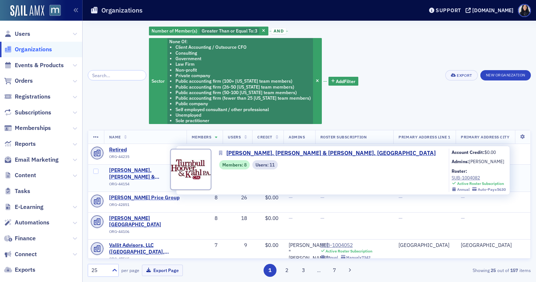
click at [118, 170] on span "[PERSON_NAME], [PERSON_NAME] & [PERSON_NAME], [GEOGRAPHIC_DATA]" at bounding box center [145, 173] width 72 height 13
select select "US"
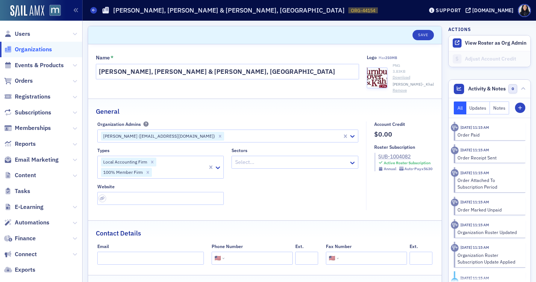
click at [390, 157] on div "SUB-1004082" at bounding box center [405, 157] width 54 height 8
click at [287, 164] on div at bounding box center [291, 161] width 114 height 9
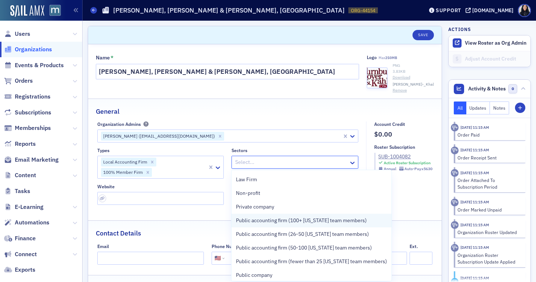
scroll to position [43, 0]
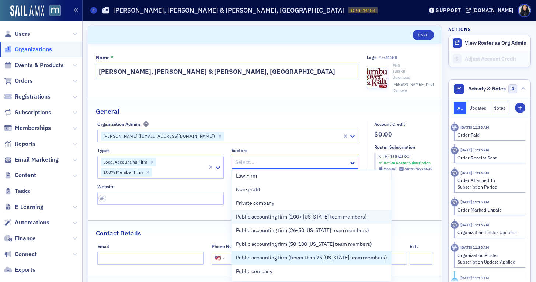
click at [275, 254] on span "Public accounting firm (fewer than 25 [US_STATE] team members)" at bounding box center [311, 258] width 151 height 8
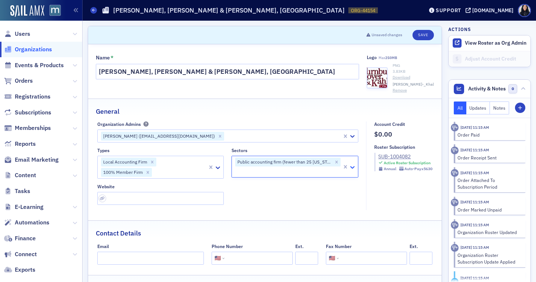
click at [352, 166] on icon at bounding box center [352, 166] width 7 height 7
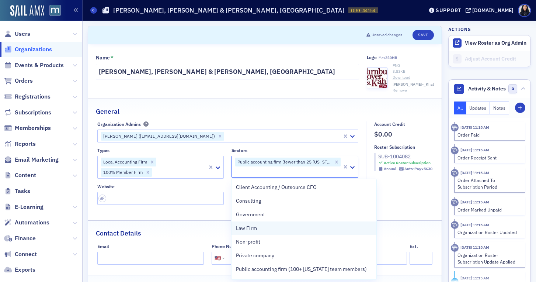
scroll to position [80, 0]
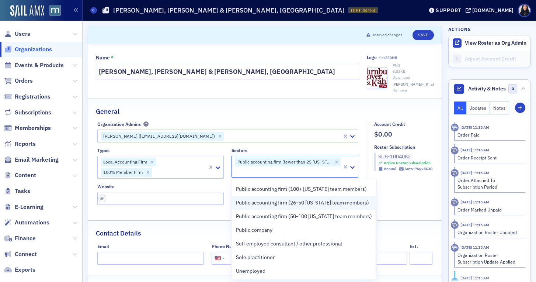
click at [330, 201] on span "Public accounting firm (26-50 Maryland team members)" at bounding box center [302, 203] width 133 height 8
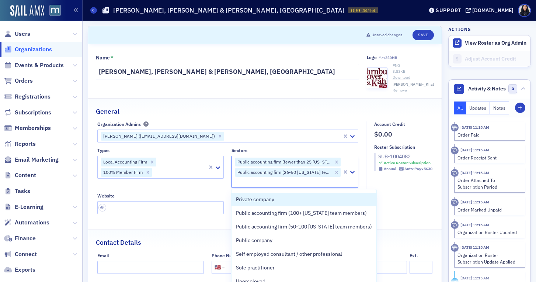
scroll to position [66, 0]
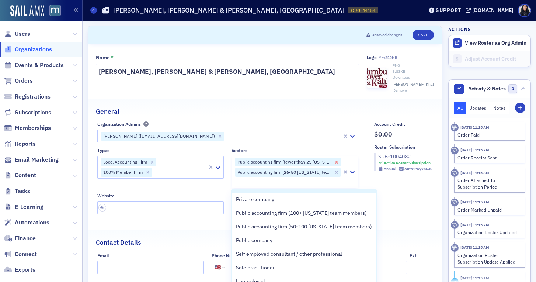
click at [335, 160] on icon "Remove Public accounting firm (fewer than 25 Maryland team members)" at bounding box center [336, 161] width 5 height 5
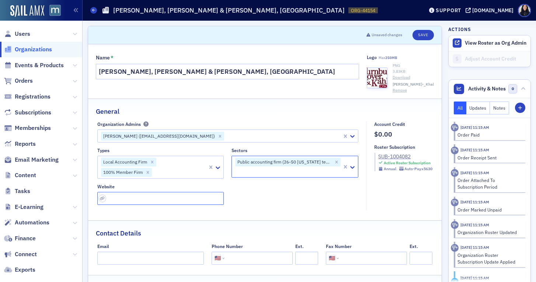
click at [152, 198] on input "url" at bounding box center [160, 198] width 127 height 13
paste input "https://www.thkcpas.com/"
type input "https://www.thkcpas.com/"
click at [268, 195] on div "Types Local Accounting Firm 100% Member Firm Sectors Public accounting firm (26…" at bounding box center [227, 175] width 261 height 57
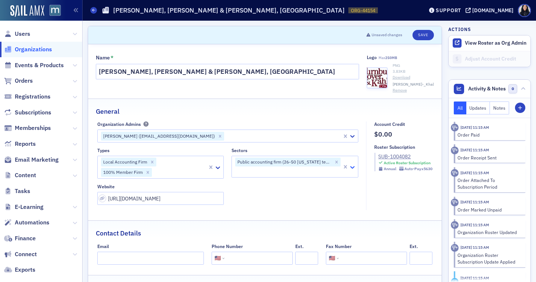
click at [351, 167] on icon at bounding box center [352, 167] width 4 height 3
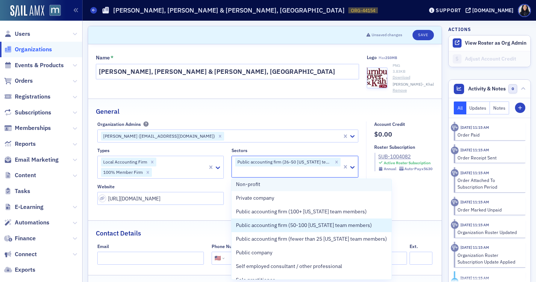
scroll to position [59, 0]
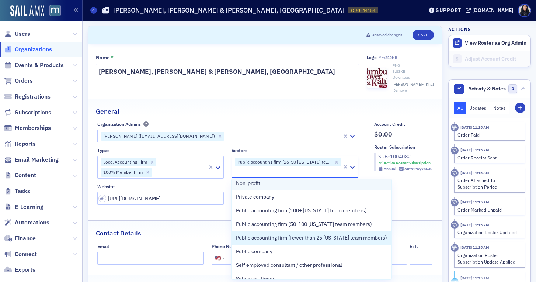
click at [343, 239] on span "Public accounting firm (fewer than 25 Maryland team members)" at bounding box center [311, 238] width 151 height 8
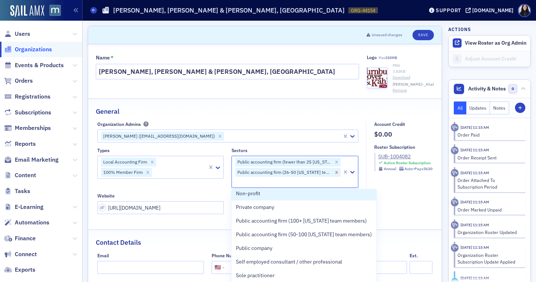
click at [336, 173] on icon "Remove Public accounting firm (26-50 Maryland team members)" at bounding box center [336, 172] width 5 height 5
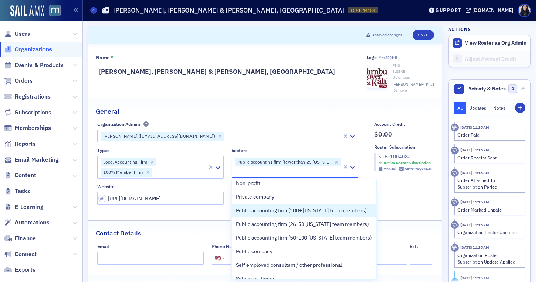
click at [220, 213] on fieldset "General Organization Admins Janice McClintock (jmcclintock@thkcpas.com) Types L…" at bounding box center [264, 156] width 353 height 117
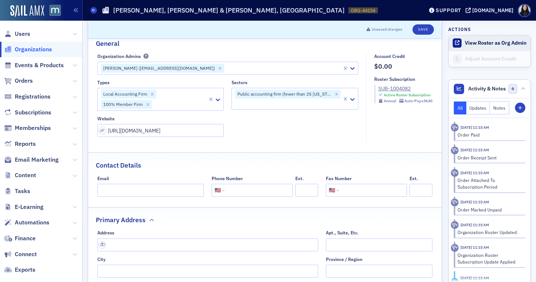
scroll to position [76, 0]
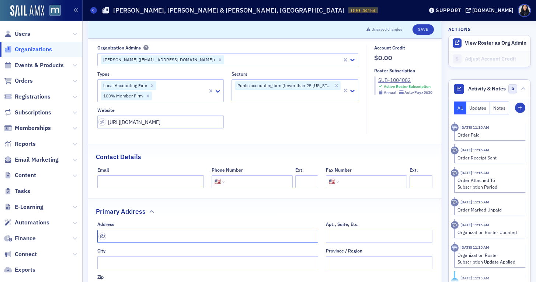
click at [133, 237] on input "text" at bounding box center [207, 236] width 221 height 13
paste input "217 Glenn St. Suite 200"
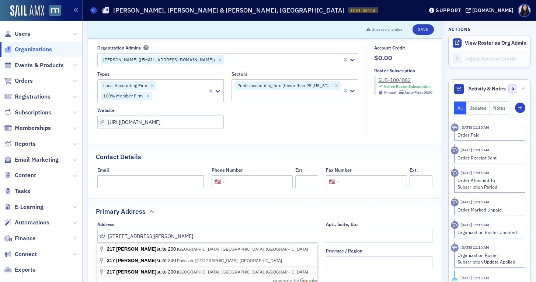
type input "217 Glenn St suite 200"
type input "Cumberland"
type input "21502"
type input "Allegany County"
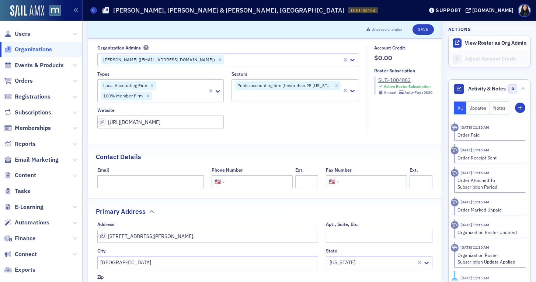
click at [244, 179] on input "tel" at bounding box center [258, 181] width 64 height 13
paste input "(301) 759-3270"
type input "(301) 759-3270"
click at [264, 151] on div "Contact Details" at bounding box center [265, 152] width 338 height 17
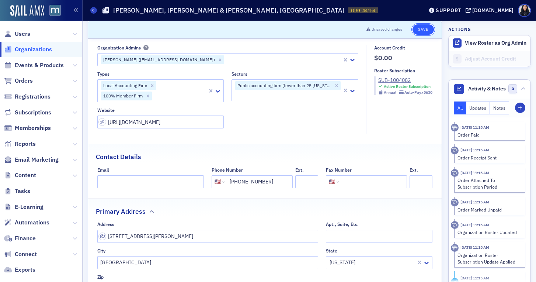
click at [421, 31] on button "Save" at bounding box center [422, 29] width 21 height 10
select select "US"
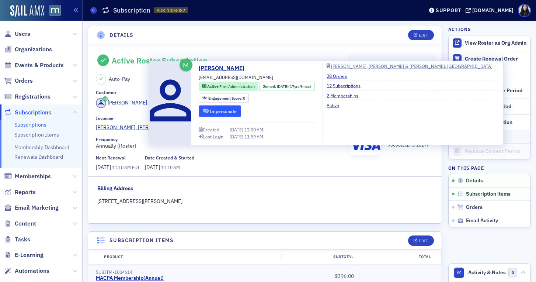
click at [218, 111] on button "Impersonate" at bounding box center [220, 110] width 42 height 11
